Goal: Task Accomplishment & Management: Use online tool/utility

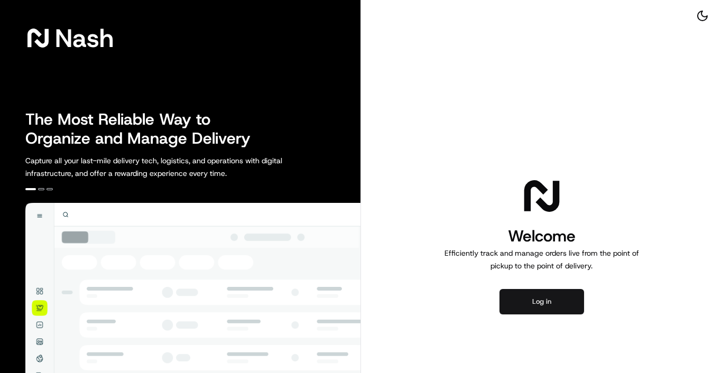
click at [556, 309] on button "Log in" at bounding box center [542, 301] width 85 height 25
